Goal: Task Accomplishment & Management: Use online tool/utility

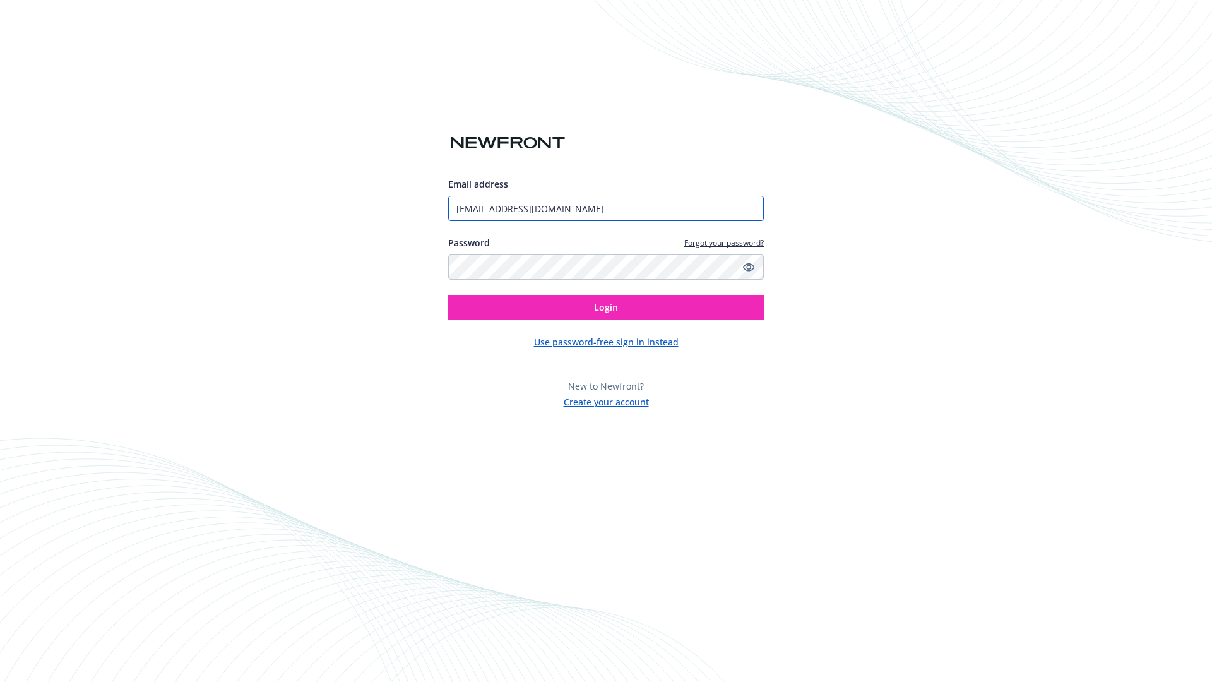
type input "[EMAIL_ADDRESS][DOMAIN_NAME]"
click at [606, 307] on span "Login" at bounding box center [606, 307] width 24 height 12
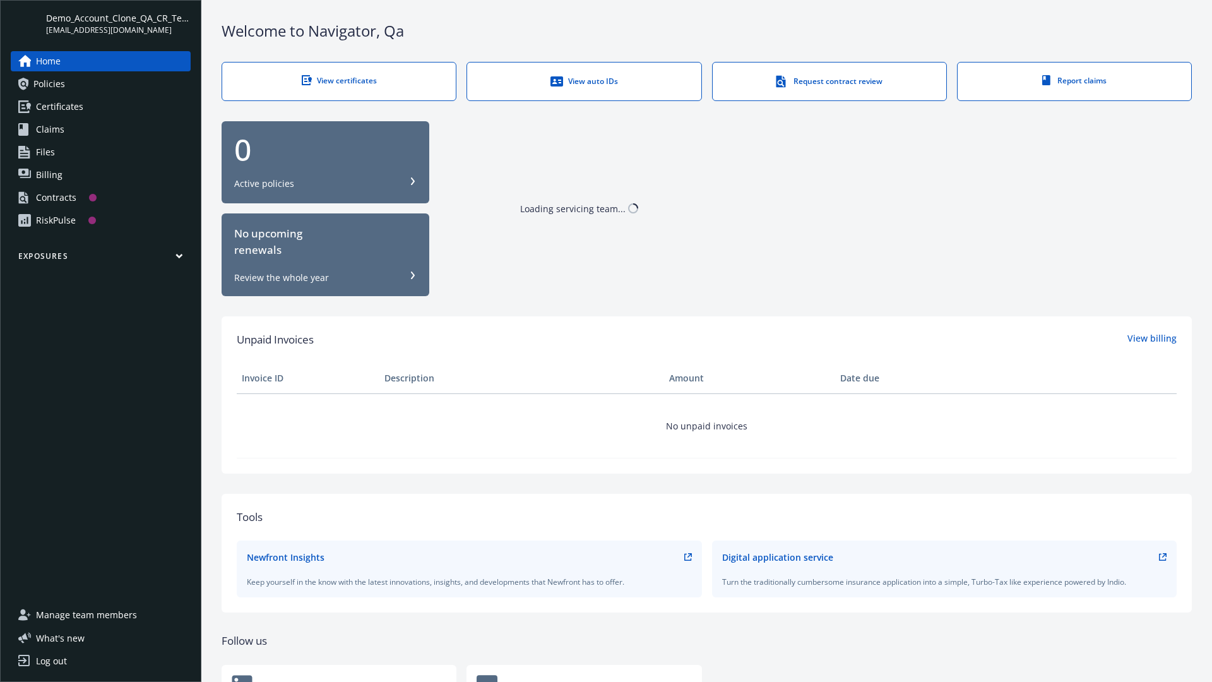
click at [118, 23] on span "Demo_Account_Clone_QA_CR_Tests_Prospect" at bounding box center [118, 17] width 145 height 13
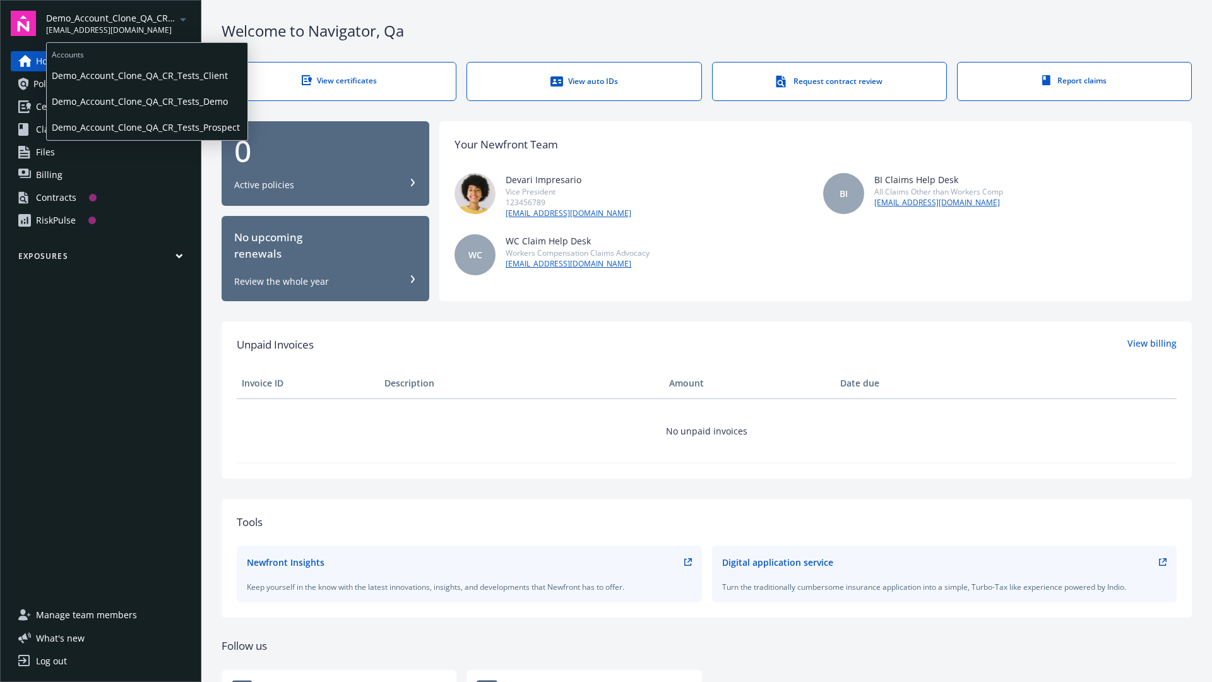
click at [146, 75] on span "Demo_Account_Clone_QA_CR_Tests_Client" at bounding box center [147, 75] width 191 height 26
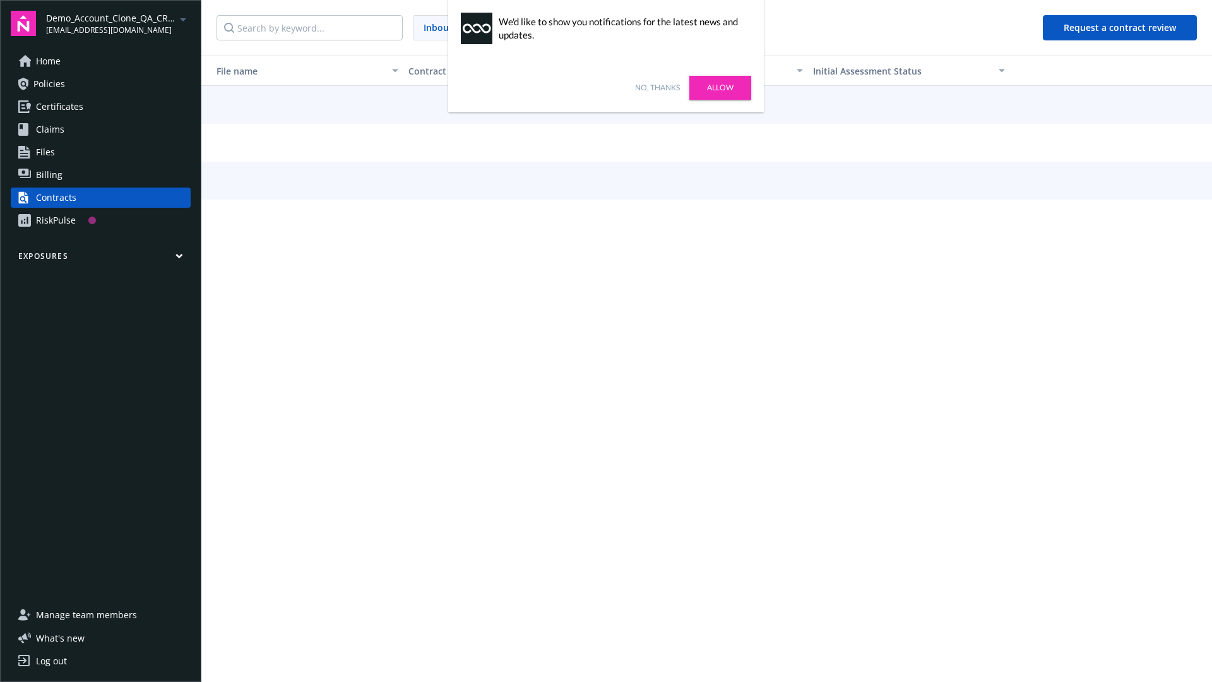
click at [657, 88] on link "No, thanks" at bounding box center [657, 87] width 45 height 11
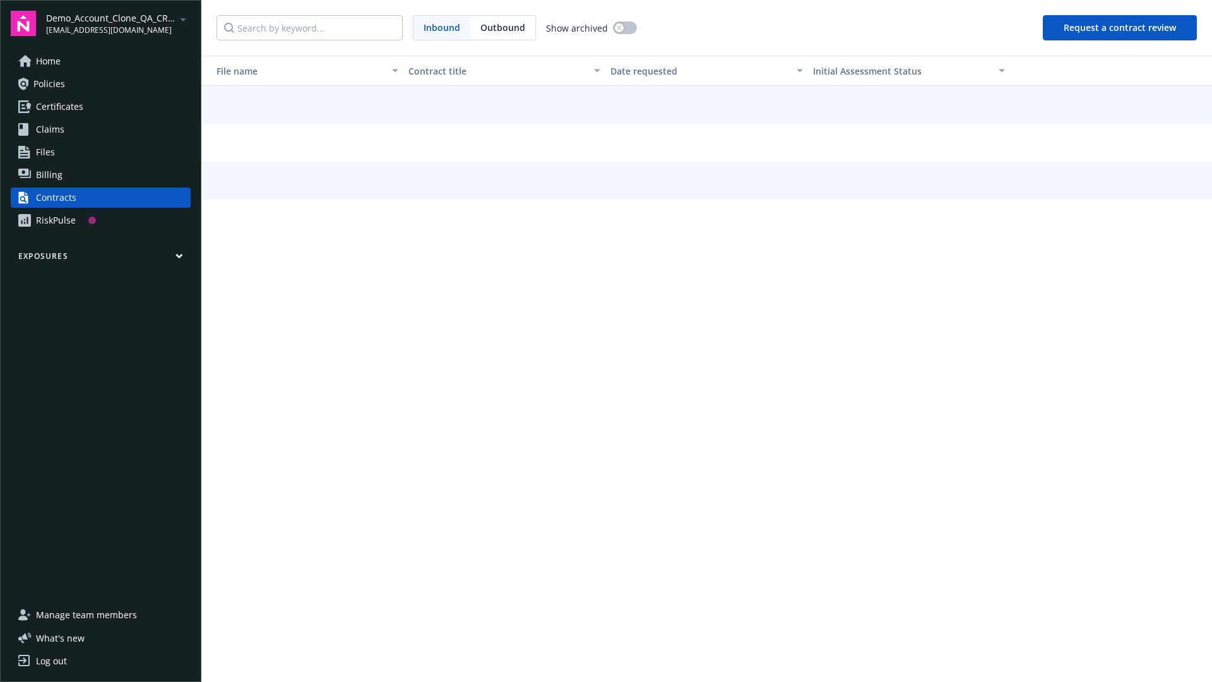
click at [1120, 28] on button "Request a contract review" at bounding box center [1120, 27] width 154 height 25
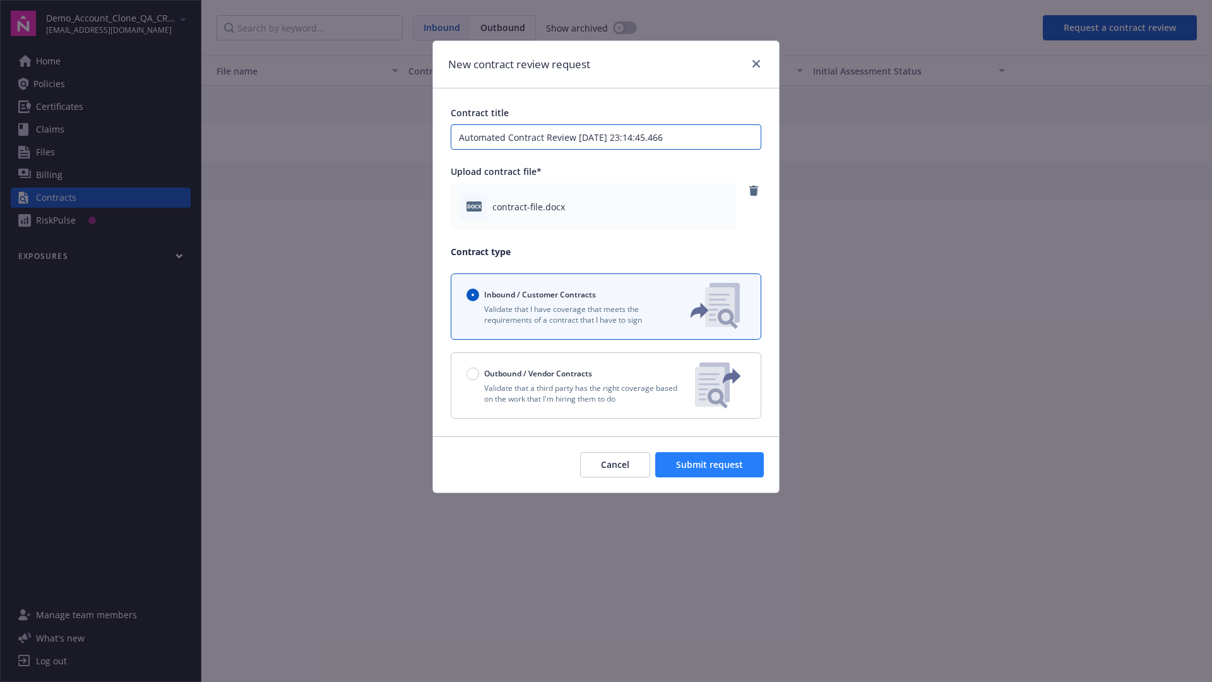
type input "Automated Contract Review [DATE] 23:14:45.466"
click at [710, 464] on span "Submit request" at bounding box center [709, 464] width 67 height 12
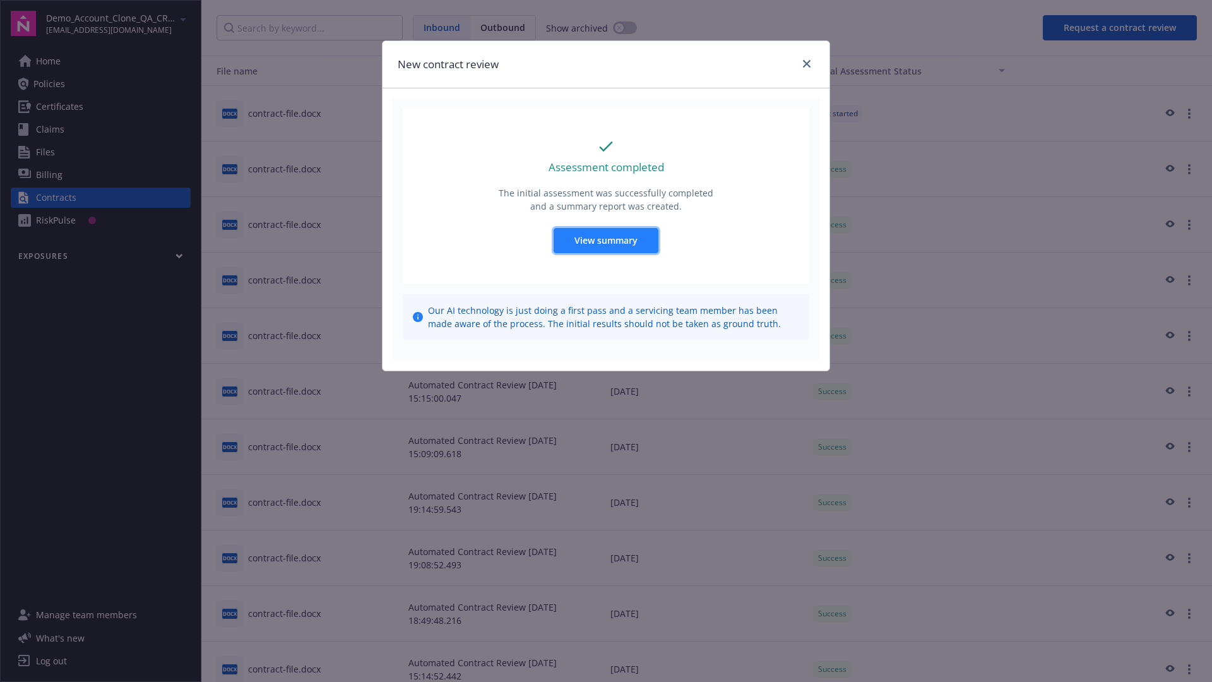
click at [605, 240] on span "View summary" at bounding box center [605, 240] width 63 height 12
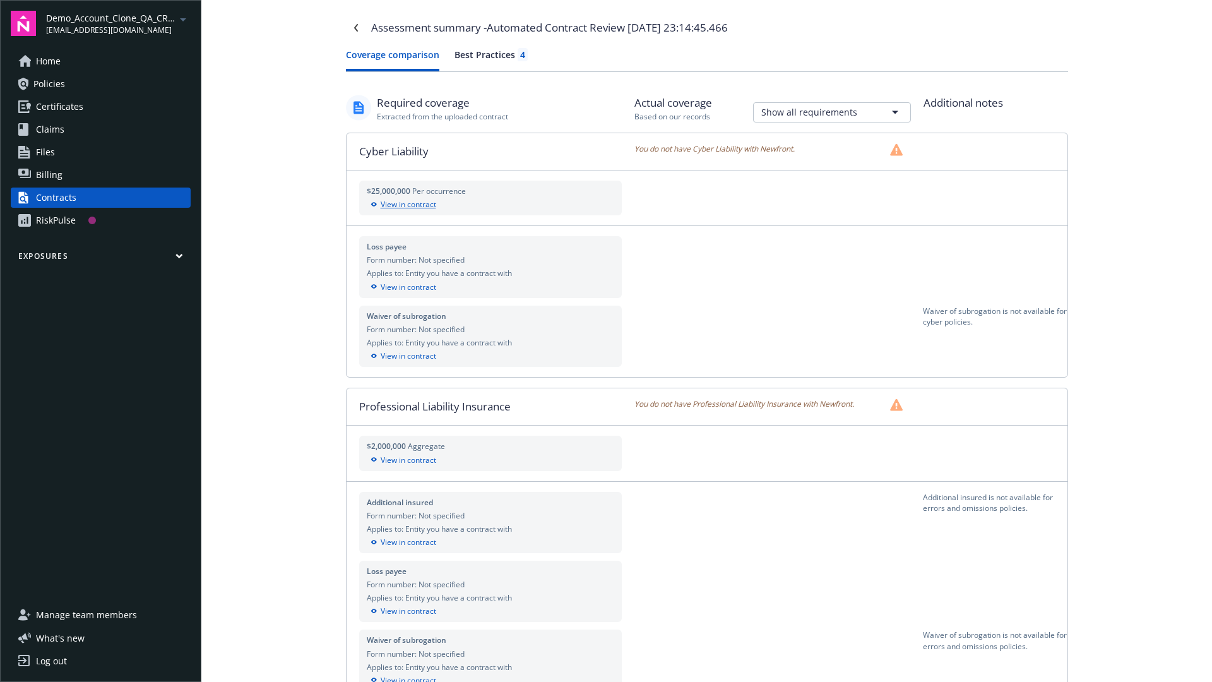
click at [490, 204] on div "View in contract" at bounding box center [491, 204] width 248 height 11
